Goal: Transaction & Acquisition: Purchase product/service

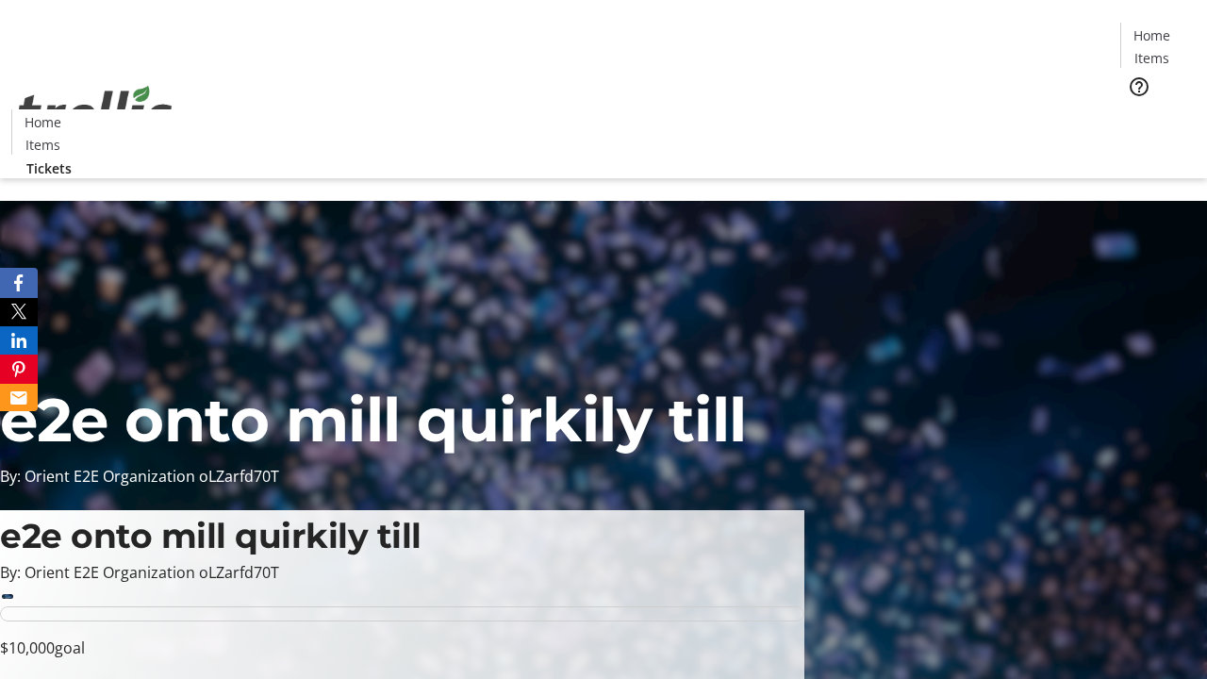
click at [1135, 109] on span "Tickets" at bounding box center [1157, 119] width 45 height 20
